Goal: Task Accomplishment & Management: Manage account settings

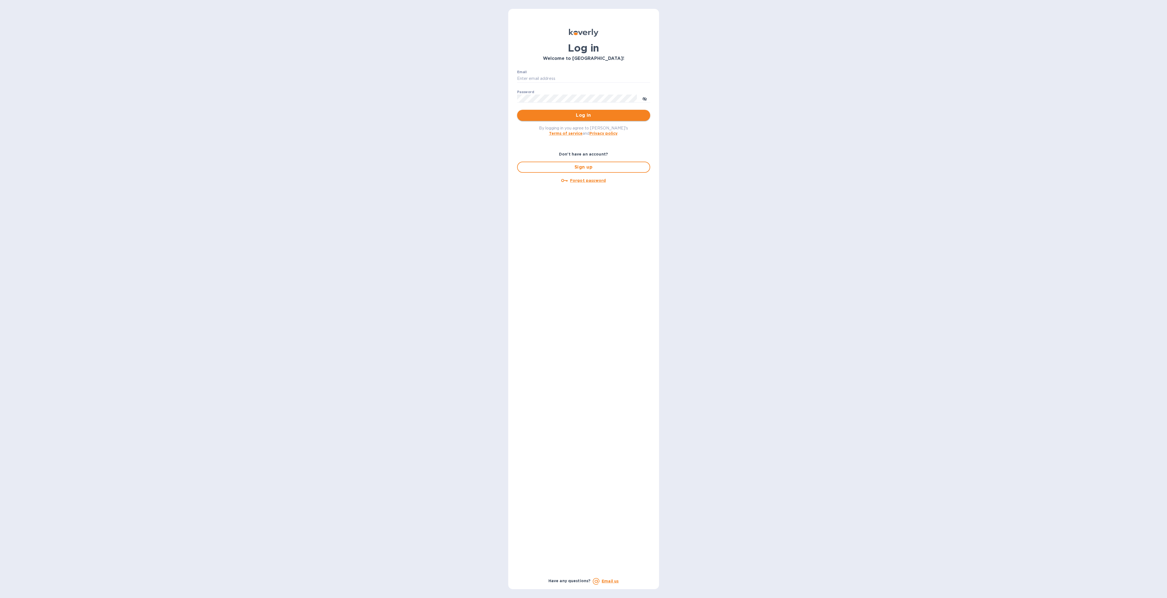
type input "anna@mfwwineco.com"
click at [590, 115] on span "Log in" at bounding box center [584, 115] width 124 height 7
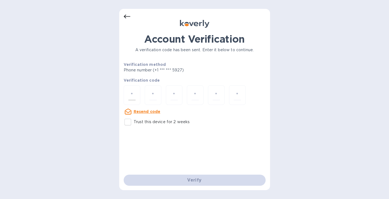
click at [135, 97] on input "number" at bounding box center [131, 95] width 7 height 10
paste input "7"
type input "7"
type input "5"
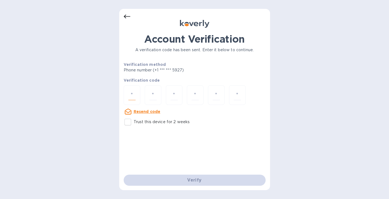
type input "6"
type input "2"
type input "4"
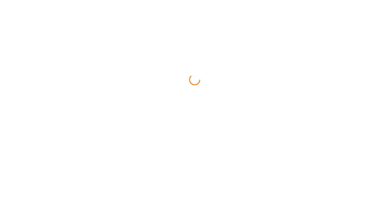
click at [190, 0] on html at bounding box center [194, 0] width 389 height 0
